Goal: Information Seeking & Learning: Learn about a topic

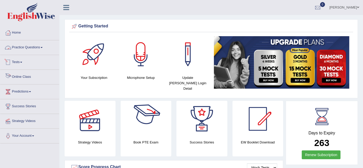
click at [24, 45] on link "Practice Questions" at bounding box center [29, 46] width 59 height 13
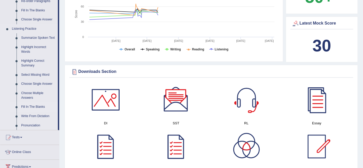
scroll to position [172, 0]
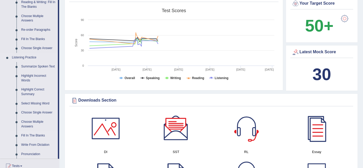
click at [34, 139] on link "Fill In The Blanks" at bounding box center [38, 135] width 39 height 9
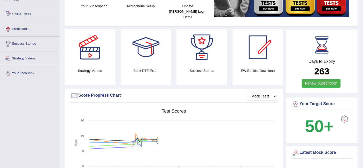
scroll to position [75, 0]
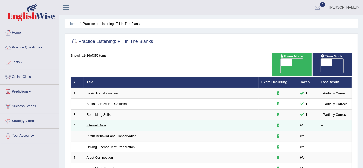
click at [100, 123] on link "Internet Book" at bounding box center [97, 125] width 20 height 4
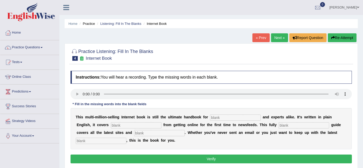
click at [156, 124] on input "text" at bounding box center [136, 125] width 51 height 6
type input "everything"
drag, startPoint x: 88, startPoint y: 139, endPoint x: 101, endPoint y: 138, distance: 13.2
click at [92, 139] on input "text" at bounding box center [101, 141] width 51 height 6
type input "development"
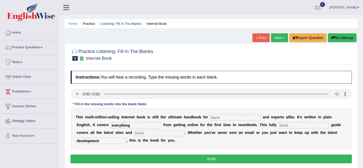
click at [300, 125] on input "text" at bounding box center [303, 125] width 51 height 6
type input "revives"
click at [294, 126] on input "revives" at bounding box center [303, 125] width 51 height 6
click at [303, 125] on input "revives" at bounding box center [303, 125] width 51 height 6
click at [221, 116] on input "text" at bounding box center [235, 117] width 51 height 6
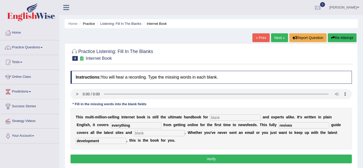
type input "N"
type input "nabbous"
click at [159, 134] on input "text" at bounding box center [159, 133] width 51 height 6
type input "qq"
click at [159, 159] on button "Verify" at bounding box center [211, 158] width 281 height 9
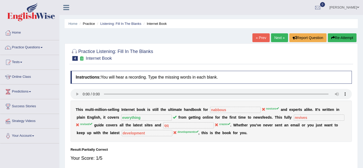
click at [281, 39] on link "Next »" at bounding box center [279, 37] width 17 height 9
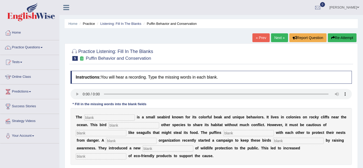
click at [150, 139] on input "text" at bounding box center [131, 141] width 51 height 6
type input "c"
type input "cooperate"
click at [143, 125] on input "text" at bounding box center [133, 125] width 51 height 6
type input "allowed"
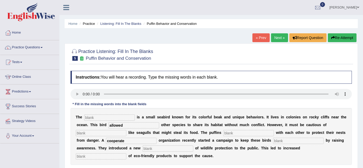
click at [166, 148] on input "text" at bounding box center [168, 148] width 51 height 6
type input "conception"
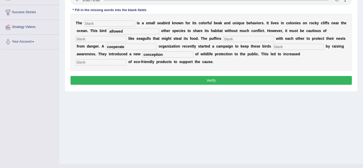
scroll to position [103, 0]
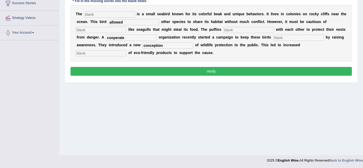
click at [240, 29] on input "text" at bounding box center [248, 30] width 51 height 6
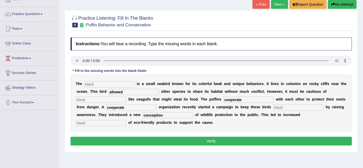
scroll to position [34, 0]
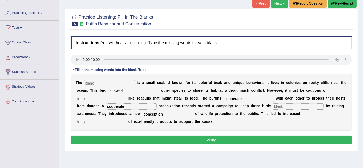
type input "cooperate"
click at [85, 120] on input "text" at bounding box center [101, 122] width 51 height 6
type input "co"
click at [92, 80] on input "text" at bounding box center [109, 83] width 51 height 6
type input "puffins"
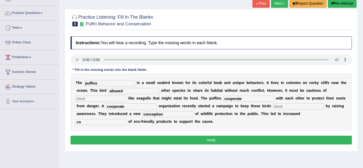
click at [135, 89] on input "allowed" at bounding box center [133, 91] width 51 height 6
type input "allow"
click at [155, 107] on input "cooperate" at bounding box center [131, 106] width 51 height 6
type input "c"
type input "corporate"
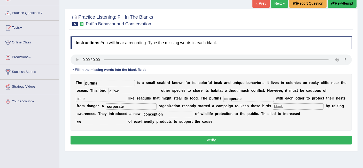
click at [112, 119] on input "co" at bounding box center [101, 122] width 51 height 6
type input "consumption"
click at [183, 112] on input "conception" at bounding box center [168, 114] width 51 height 6
type input "concepts"
click at [92, 97] on input "text" at bounding box center [101, 99] width 51 height 6
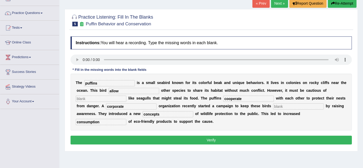
click at [123, 104] on input "corporate" at bounding box center [131, 106] width 51 height 6
type input "coorporate"
click at [106, 96] on input "text" at bounding box center [101, 99] width 51 height 6
type input "qq"
click at [316, 106] on input "text" at bounding box center [298, 106] width 51 height 6
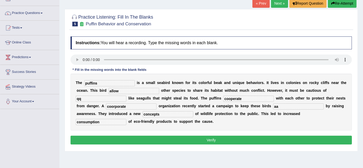
type input "aa"
click at [291, 137] on button "Verify" at bounding box center [211, 140] width 281 height 9
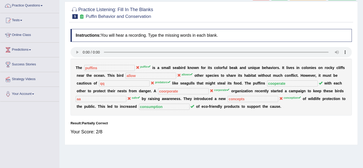
scroll to position [11, 0]
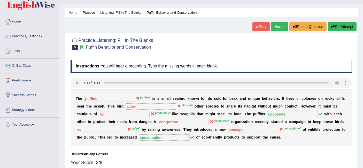
click at [278, 30] on link "Next »" at bounding box center [279, 26] width 17 height 9
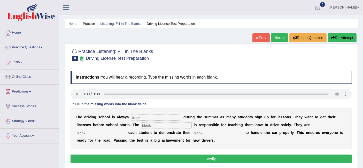
click at [195, 160] on button "Verify" at bounding box center [211, 158] width 281 height 9
click at [207, 131] on input "text" at bounding box center [218, 133] width 51 height 6
type input "abality"
click at [144, 117] on input "text" at bounding box center [156, 117] width 51 height 6
type input "bussy"
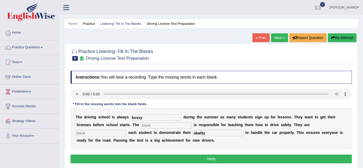
click at [175, 127] on input "text" at bounding box center [166, 125] width 51 height 6
type input "instructor"
click at [122, 130] on input "text" at bounding box center [101, 133] width 51 height 6
click at [115, 132] on input "requr" at bounding box center [101, 133] width 51 height 6
type input "requiring"
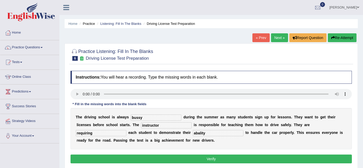
click at [121, 156] on button "Verify" at bounding box center [211, 158] width 281 height 9
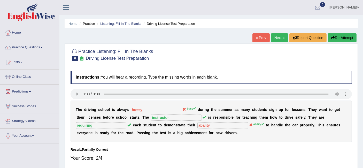
click at [341, 36] on button "Re-Attempt" at bounding box center [342, 37] width 29 height 9
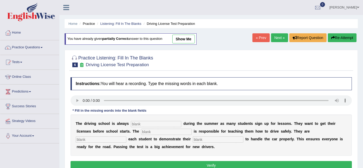
click at [175, 124] on input "text" at bounding box center [156, 124] width 51 height 6
type input "busy"
click at [166, 133] on input "text" at bounding box center [166, 132] width 51 height 6
click at [207, 137] on input "text" at bounding box center [218, 139] width 51 height 6
type input "ability"
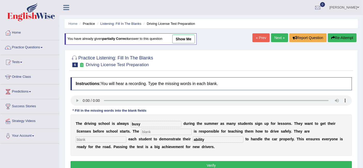
click at [121, 138] on input "text" at bounding box center [101, 139] width 51 height 6
type input "requiring"
click at [161, 130] on input "text" at bounding box center [166, 132] width 51 height 6
type input "instructor"
click at [253, 163] on button "Verify" at bounding box center [211, 165] width 281 height 9
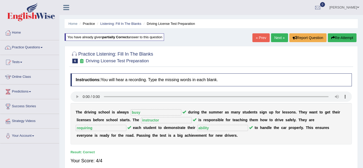
click at [274, 35] on link "Next »" at bounding box center [279, 37] width 17 height 9
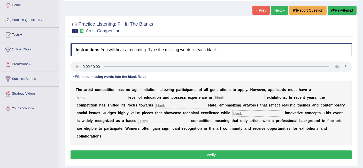
scroll to position [27, 0]
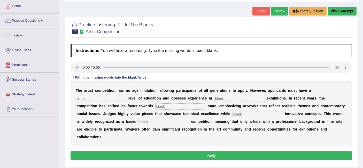
click at [152, 122] on input "text" at bounding box center [163, 122] width 51 height 6
type input "profession"
click at [247, 112] on input "text" at bounding box center [257, 114] width 51 height 6
type input "cooperating"
click at [170, 106] on input "text" at bounding box center [180, 106] width 51 height 6
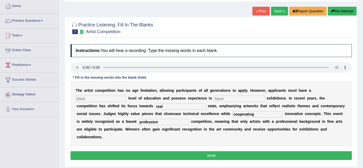
type input "real"
click at [115, 100] on input "text" at bounding box center [101, 99] width 51 height 6
type input "graduation"
click at [220, 97] on input "text" at bounding box center [239, 99] width 51 height 6
type input "sculpture"
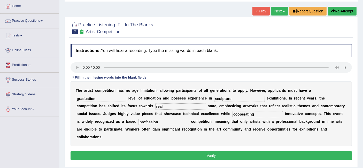
click at [176, 154] on button "Verify" at bounding box center [211, 155] width 281 height 9
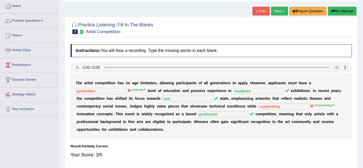
click at [283, 12] on link "Next »" at bounding box center [279, 11] width 17 height 9
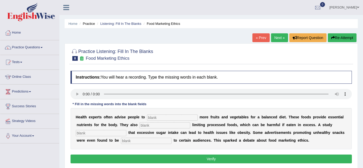
click at [175, 117] on input "text" at bounding box center [172, 117] width 51 height 6
type input "consumption"
click at [165, 127] on input "text" at bounding box center [164, 125] width 51 height 6
type input "recommend"
click at [114, 131] on input "text" at bounding box center [101, 133] width 51 height 6
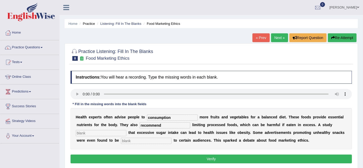
click at [113, 131] on input "text" at bounding box center [101, 133] width 51 height 6
type input "diagnosed"
click at [128, 130] on b at bounding box center [127, 132] width 2 height 4
click at [131, 139] on input "text" at bounding box center [146, 141] width 51 height 6
type input "offence"
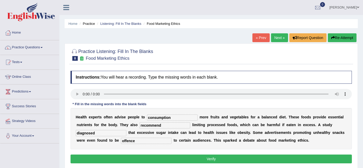
click at [176, 115] on input "consumption" at bounding box center [172, 117] width 51 height 6
type input "consump"
click at [173, 124] on input "recommend" at bounding box center [164, 125] width 51 height 6
type input "recommended"
click at [113, 134] on input "diagnosed" at bounding box center [101, 133] width 51 height 6
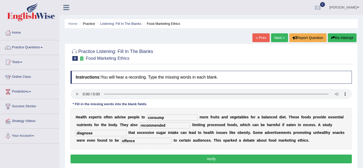
type input "diagnose"
click at [154, 139] on input "offence" at bounding box center [146, 141] width 51 height 6
click at [135, 139] on input "offencesive" at bounding box center [146, 141] width 51 height 6
type input "offensive"
click at [167, 117] on input "consump" at bounding box center [172, 117] width 51 height 6
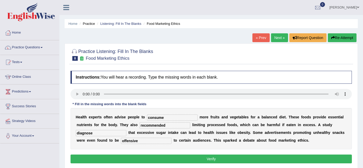
type input "consume"
click at [169, 156] on button "Verify" at bounding box center [211, 158] width 281 height 9
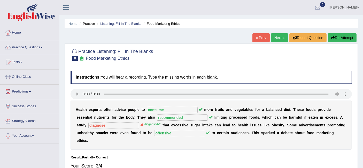
click at [280, 38] on link "Next »" at bounding box center [279, 37] width 17 height 9
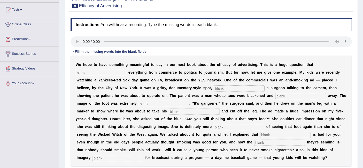
scroll to position [48, 0]
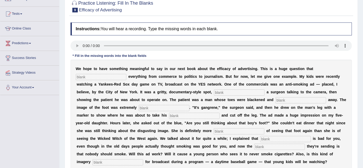
click at [106, 74] on input "text" at bounding box center [101, 77] width 51 height 6
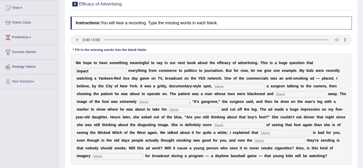
scroll to position [60, 0]
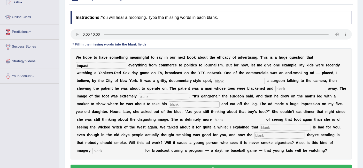
type input "impact"
click at [114, 153] on div "W e h o p e t o h a v e s o m e t h i n g m e a n i n g f u l t o s a y i n o u…" at bounding box center [211, 103] width 281 height 111
click at [115, 148] on input "text" at bounding box center [117, 151] width 51 height 6
type input "appropriate"
click at [268, 130] on div "W e h o p e t o h a v e s o m e t h i n g m e a n i n g f u l t o s a y i n o u…" at bounding box center [211, 103] width 281 height 111
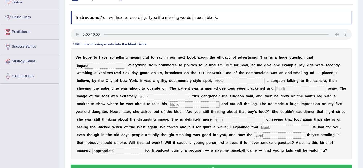
click at [267, 135] on input "text" at bounding box center [279, 135] width 51 height 6
type input "message"
click at [275, 125] on input "text" at bounding box center [285, 127] width 51 height 6
type input "smoking"
click at [233, 117] on input "text" at bounding box center [239, 120] width 51 height 6
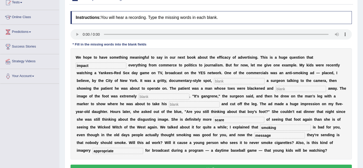
type input "scare"
click at [188, 103] on input "text" at bounding box center [194, 104] width 51 height 6
click at [223, 82] on input "text" at bounding box center [239, 81] width 51 height 6
click at [242, 79] on input "text" at bounding box center [239, 81] width 51 height 6
type input "featuring"
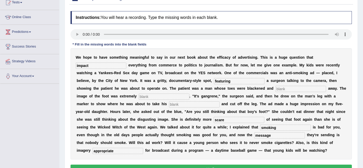
click at [166, 96] on input "text" at bounding box center [164, 96] width 51 height 6
type input "disgusting"
click at [188, 104] on input "text" at bounding box center [194, 104] width 51 height 6
type input "jgfh"
click at [277, 86] on input "text" at bounding box center [300, 89] width 51 height 6
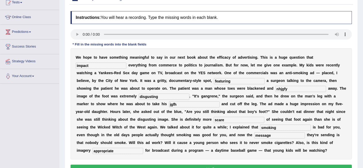
type input "nhjgfy"
click at [258, 167] on button "Verify" at bounding box center [211, 169] width 281 height 9
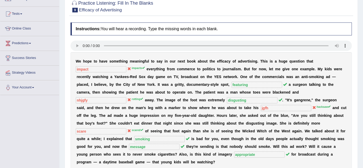
scroll to position [0, 0]
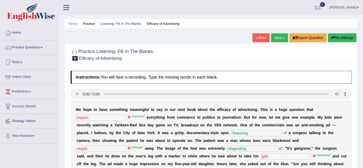
click at [273, 37] on link "Next »" at bounding box center [279, 37] width 17 height 9
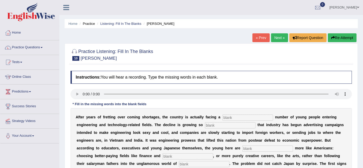
click at [77, 86] on div "Instructions: You will hear a recording. Type the missing words in each blank. …" at bounding box center [211, 160] width 284 height 184
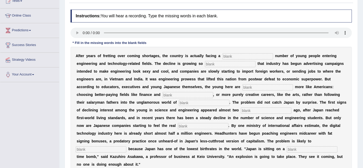
scroll to position [61, 0]
click at [301, 146] on input "text" at bounding box center [312, 149] width 51 height 6
type input "demographic"
click at [116, 150] on input "text" at bounding box center [101, 149] width 51 height 6
type input "worse"
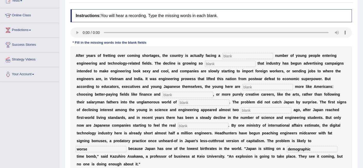
click at [225, 128] on input "text" at bounding box center [203, 126] width 51 height 6
click at [267, 110] on input "text" at bounding box center [266, 110] width 51 height 6
type input "decade"
click at [171, 95] on input "text" at bounding box center [187, 95] width 51 height 6
type input "medicine"
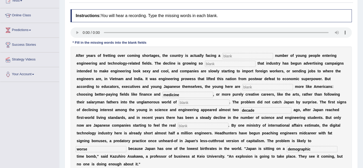
click at [255, 86] on input "text" at bounding box center [267, 87] width 51 height 6
type input "behaviour"
click at [218, 64] on input "text" at bounding box center [230, 64] width 51 height 6
type input "drasting"
click at [188, 100] on input "text" at bounding box center [204, 102] width 51 height 6
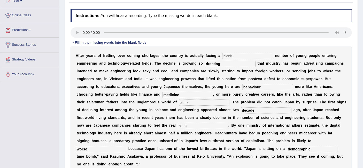
click at [190, 101] on input "text" at bounding box center [204, 102] width 51 height 6
type input "n"
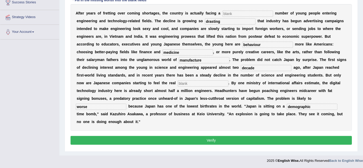
type input "manufacture"
click at [250, 137] on button "Verify" at bounding box center [211, 140] width 281 height 9
click at [235, 11] on input "text" at bounding box center [247, 14] width 51 height 6
type input "aa"
click at [184, 143] on button "Verify" at bounding box center [211, 140] width 281 height 9
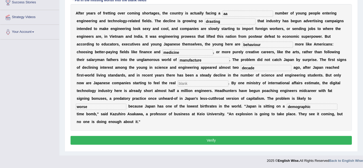
click at [210, 84] on input "text" at bounding box center [203, 83] width 51 height 6
type input "kol"
click at [184, 140] on button "Verify" at bounding box center [211, 140] width 281 height 9
